Goal: Information Seeking & Learning: Learn about a topic

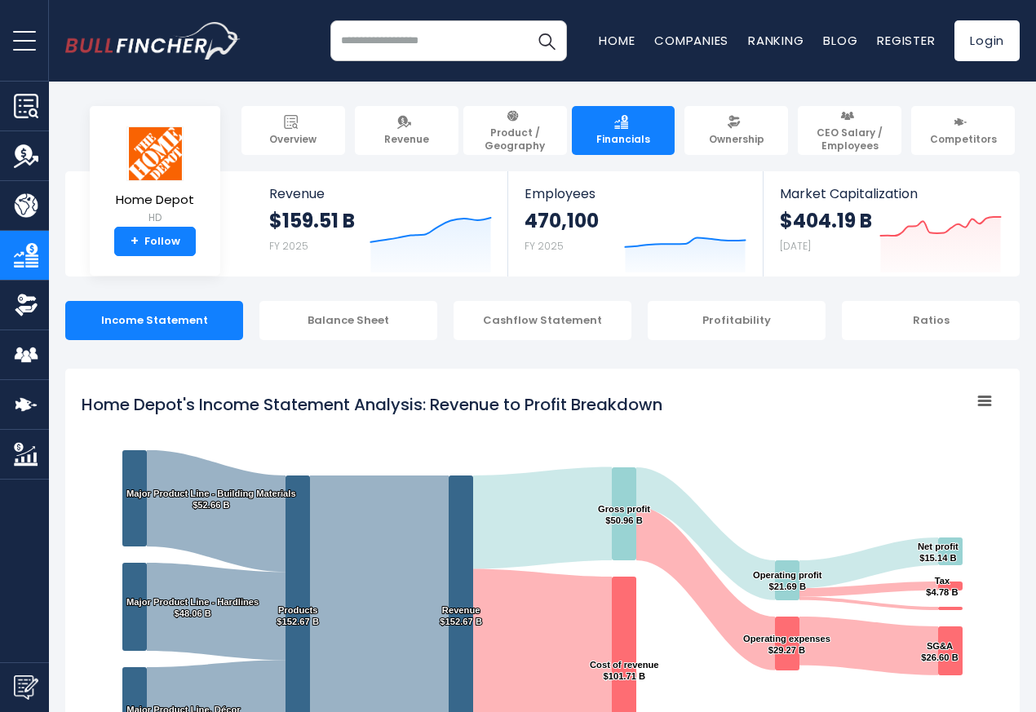
scroll to position [883, 0]
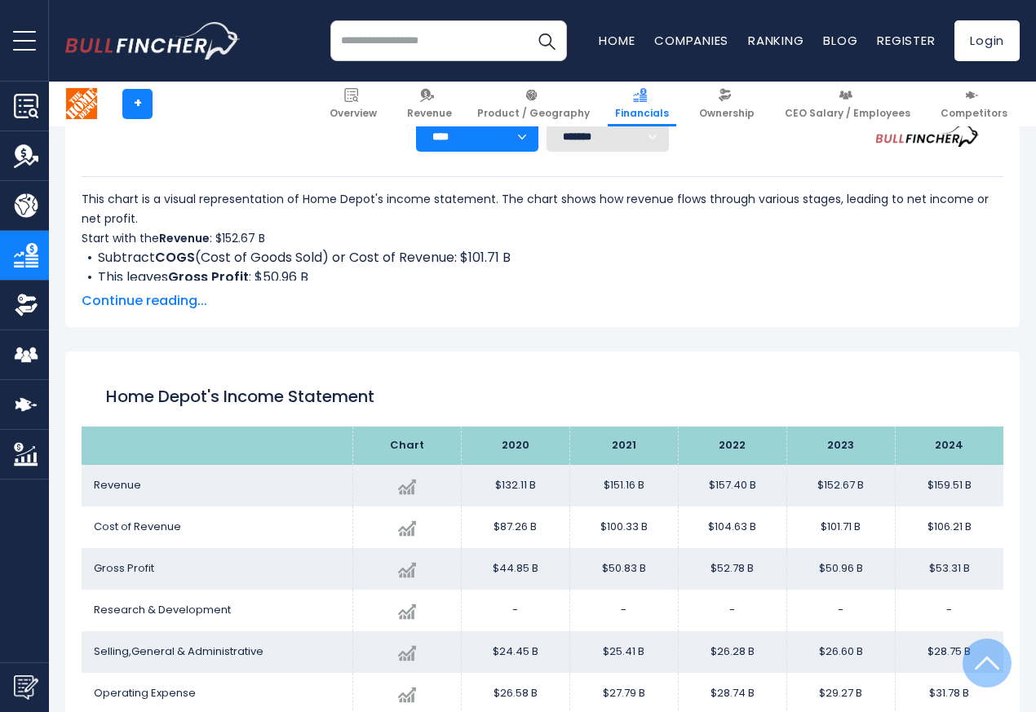
scroll to position [883, 0]
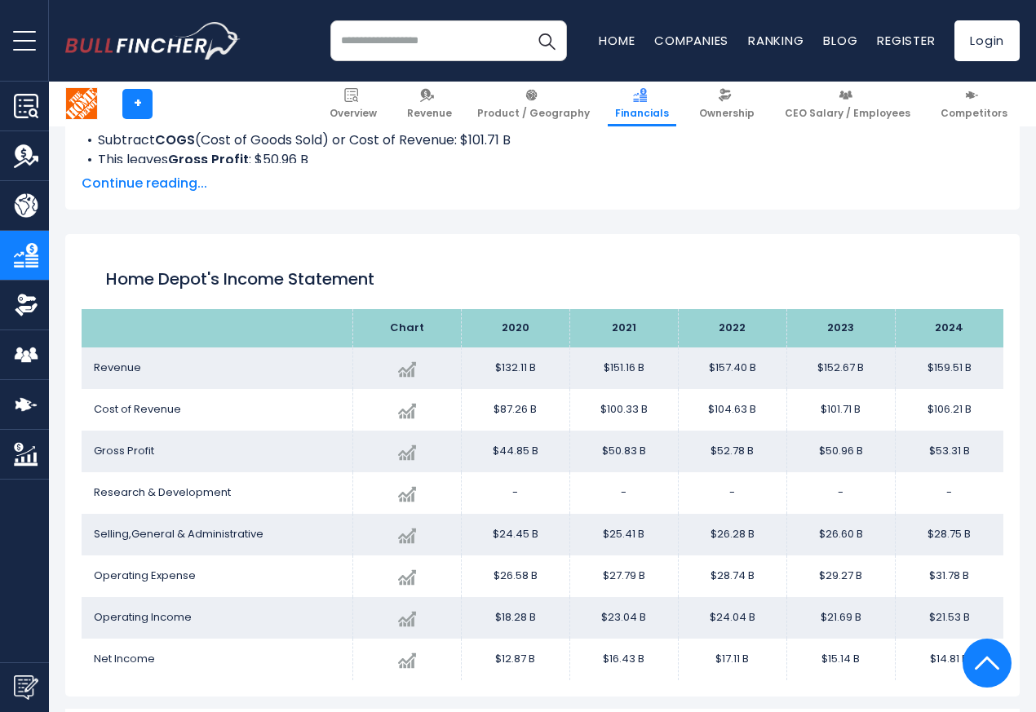
scroll to position [883, 0]
